Goal: Check status: Check status

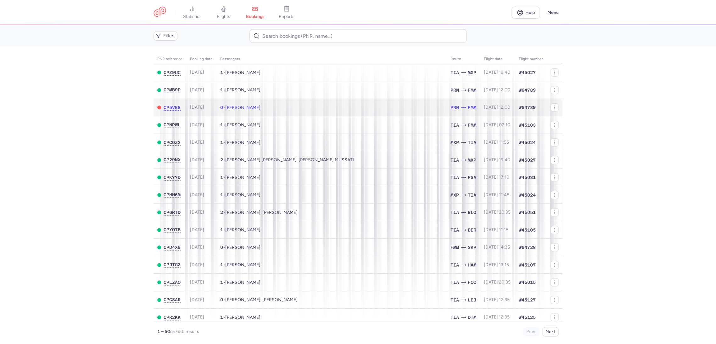
click at [157, 106] on td "CP5VE8" at bounding box center [170, 108] width 33 height 18
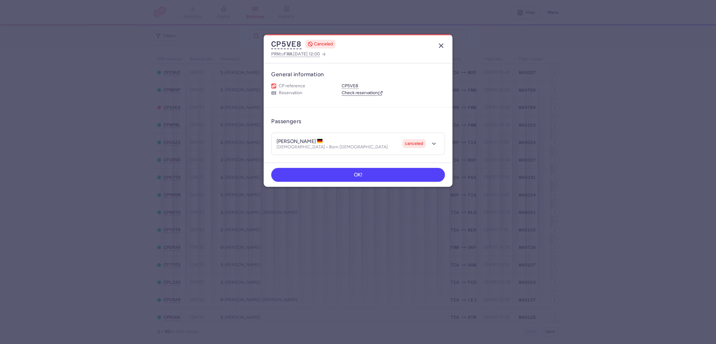
click at [442, 46] on icon "button" at bounding box center [441, 46] width 8 height 8
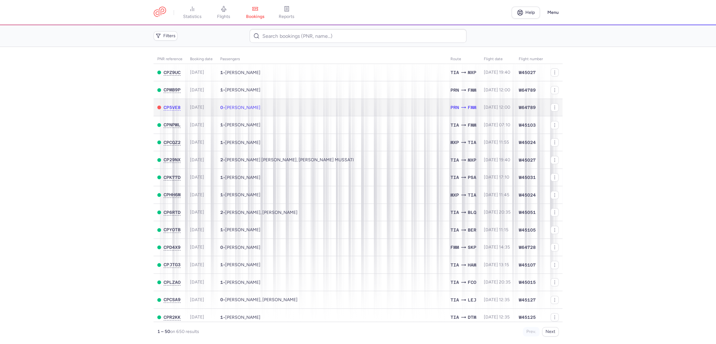
click at [348, 109] on td "0 • [GEOGRAPHIC_DATA]" at bounding box center [332, 108] width 230 height 18
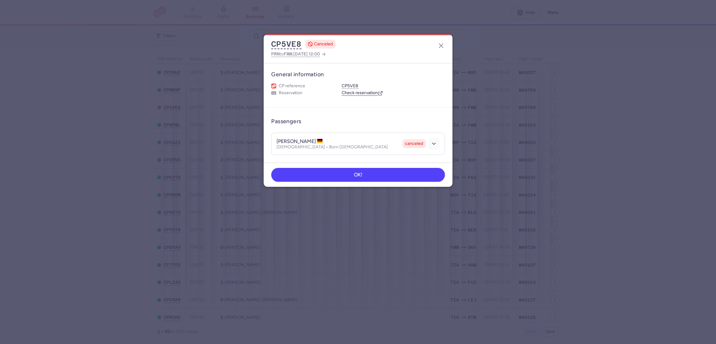
click at [437, 140] on icon "button" at bounding box center [434, 143] width 6 height 6
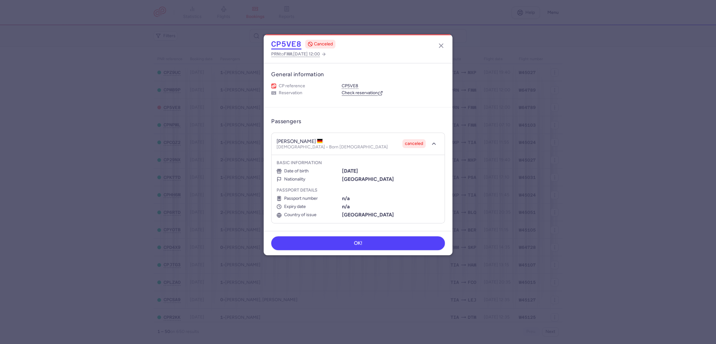
click at [286, 42] on button "CP5VE8" at bounding box center [286, 43] width 30 height 9
copy h4 "[PERSON_NAME]"
drag, startPoint x: 278, startPoint y: 141, endPoint x: 307, endPoint y: 138, distance: 29.7
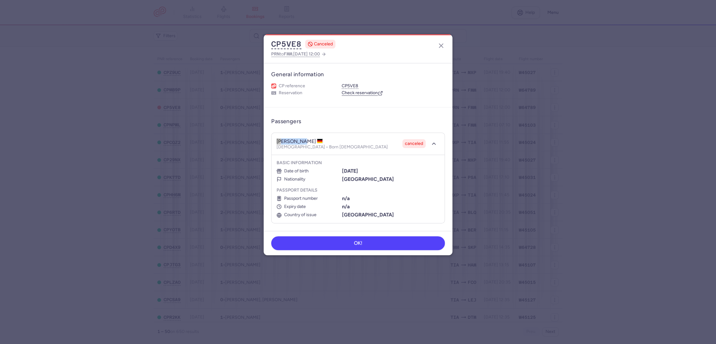
click at [307, 138] on h4 "[PERSON_NAME]" at bounding box center [300, 141] width 47 height 6
click at [446, 46] on button "button" at bounding box center [441, 46] width 10 height 10
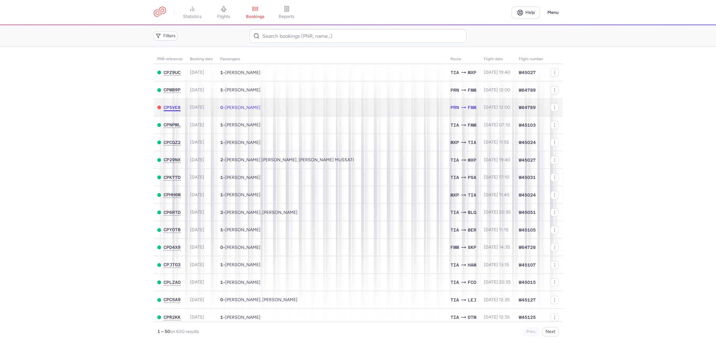
click at [173, 105] on span "CP5VE8" at bounding box center [172, 107] width 17 height 5
click at [383, 109] on td "0 • [GEOGRAPHIC_DATA]" at bounding box center [332, 108] width 230 height 18
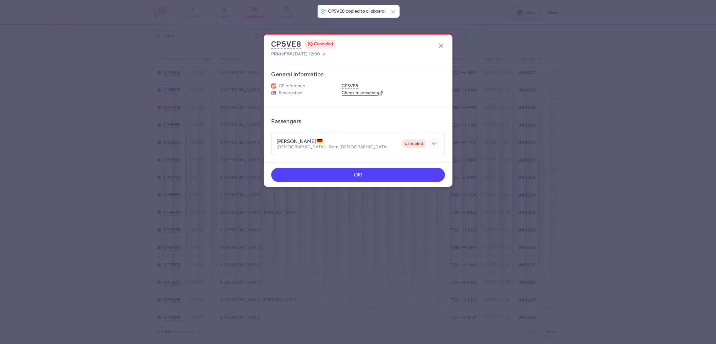
click at [434, 142] on icon "button" at bounding box center [434, 143] width 6 height 6
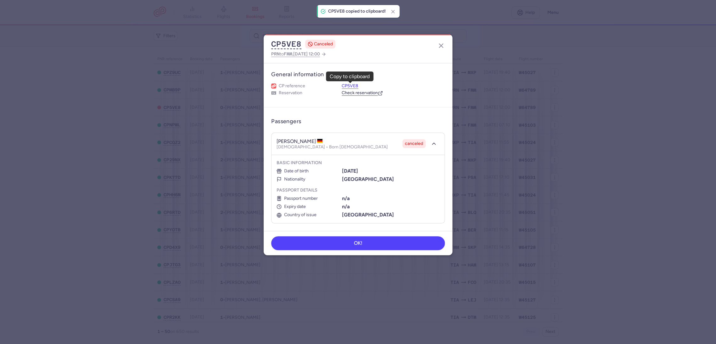
click at [350, 87] on button "CP5VE8" at bounding box center [350, 86] width 17 height 6
click at [355, 93] on link "Check reservation" at bounding box center [362, 93] width 41 height 6
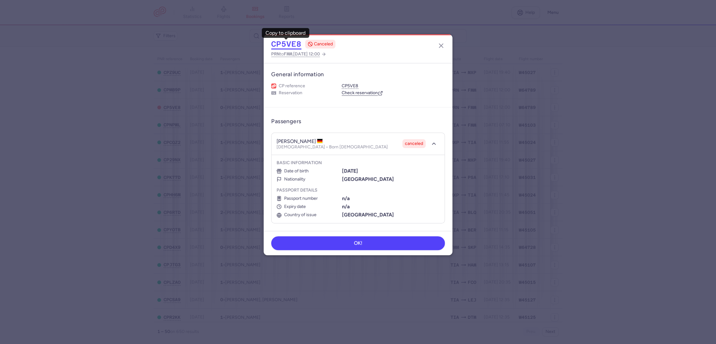
click at [289, 44] on button "CP5VE8" at bounding box center [286, 43] width 30 height 9
click at [65, 120] on dialog "CP5VE8 CANCELED PRN to FMM , [DATE] 12:00 General information CP reference CP5V…" at bounding box center [358, 171] width 696 height 275
click at [443, 44] on line "button" at bounding box center [441, 46] width 4 height 4
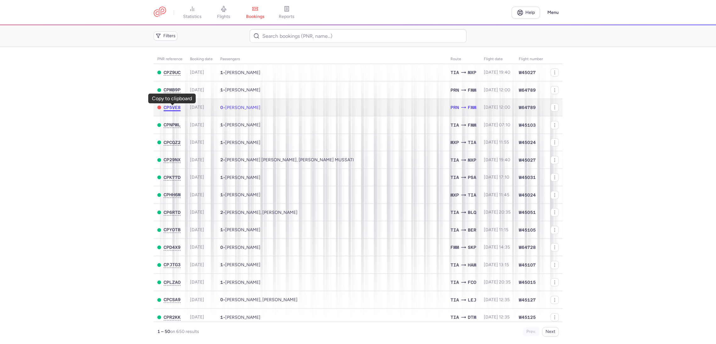
click at [177, 108] on span "CP5VE8" at bounding box center [172, 107] width 17 height 5
click at [460, 107] on icon at bounding box center [463, 107] width 6 height 6
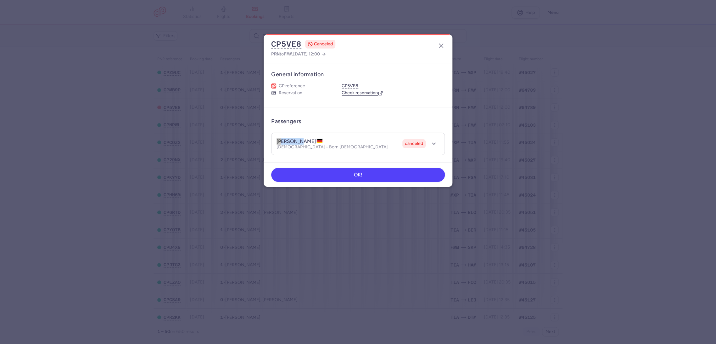
copy h4 "[PERSON_NAME]"
drag, startPoint x: 279, startPoint y: 140, endPoint x: 307, endPoint y: 139, distance: 27.7
click at [307, 139] on h4 "[PERSON_NAME]" at bounding box center [300, 141] width 47 height 6
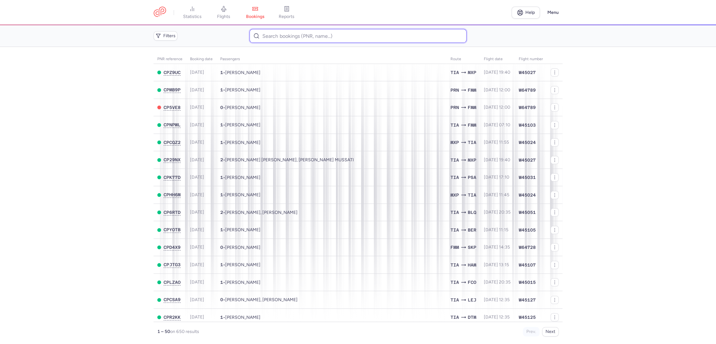
click at [269, 37] on input at bounding box center [358, 36] width 217 height 14
paste input "CPJWPT"
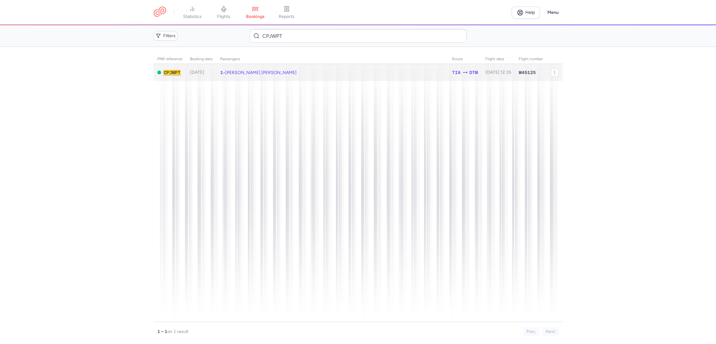
click at [482, 76] on td "1 • [PERSON_NAME] [PERSON_NAME]" at bounding box center [498, 72] width 33 height 17
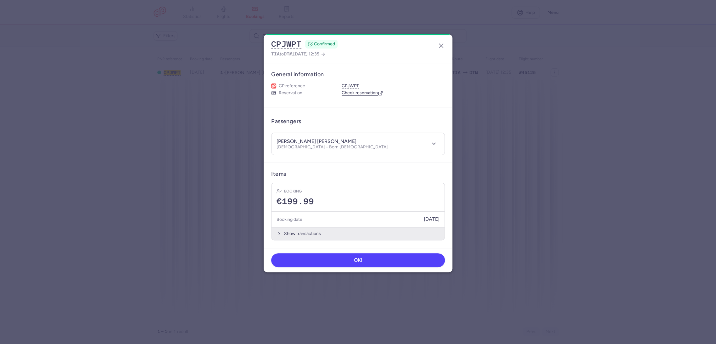
click at [292, 236] on button "Show transactions" at bounding box center [358, 233] width 173 height 13
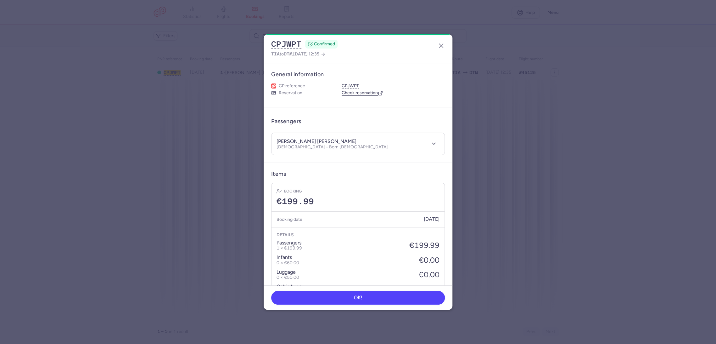
click at [350, 94] on link "Check reservation" at bounding box center [362, 93] width 41 height 6
click at [219, 122] on dialog "CPJWPT CONFIRMED TIA to DTM , [DATE] 12:35 General information CP reference CPJ…" at bounding box center [358, 171] width 696 height 275
click at [443, 46] on icon "button" at bounding box center [441, 46] width 8 height 8
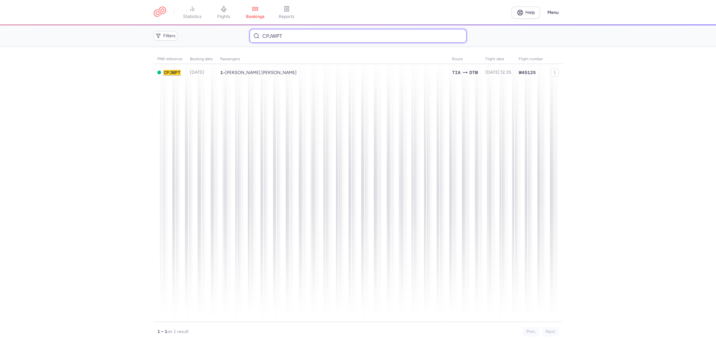
click at [276, 35] on input "CPJWPT" at bounding box center [358, 36] width 217 height 14
click at [277, 35] on input "CPJWPT" at bounding box center [358, 36] width 217 height 14
paste input "GHCE9S"
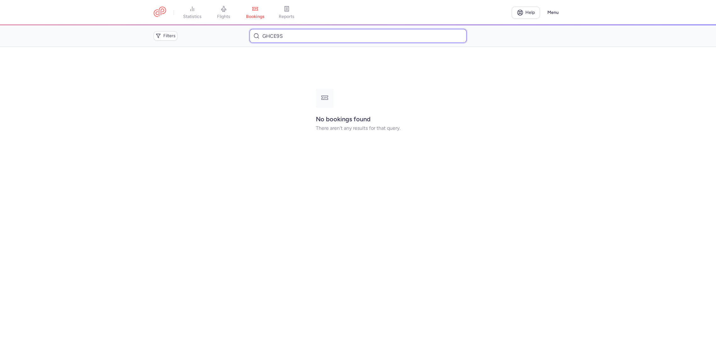
type input "GHCE9S"
